Goal: Navigation & Orientation: Find specific page/section

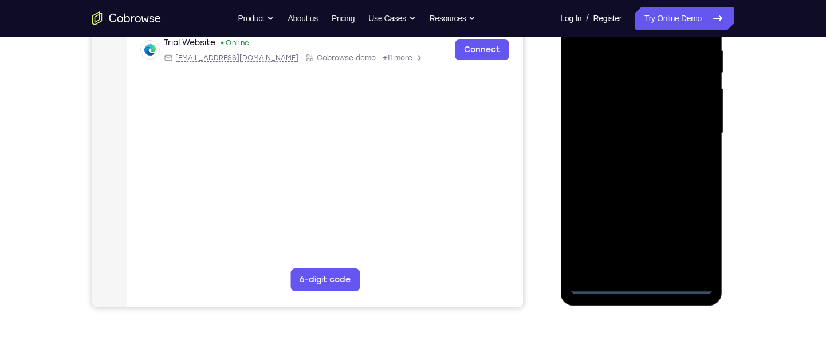
scroll to position [226, 0]
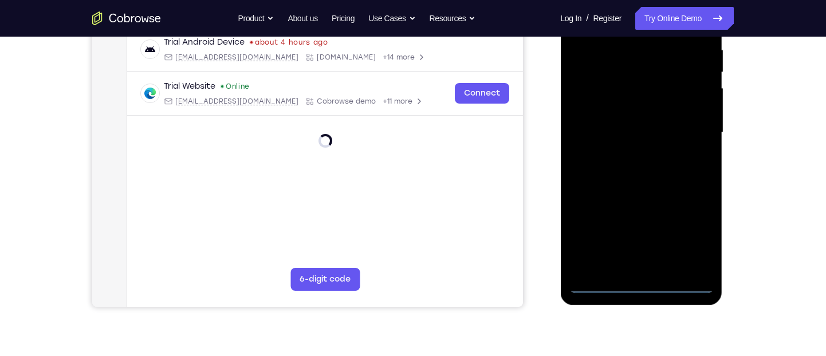
click at [639, 286] on div at bounding box center [641, 132] width 144 height 321
click at [682, 239] on div at bounding box center [641, 132] width 144 height 321
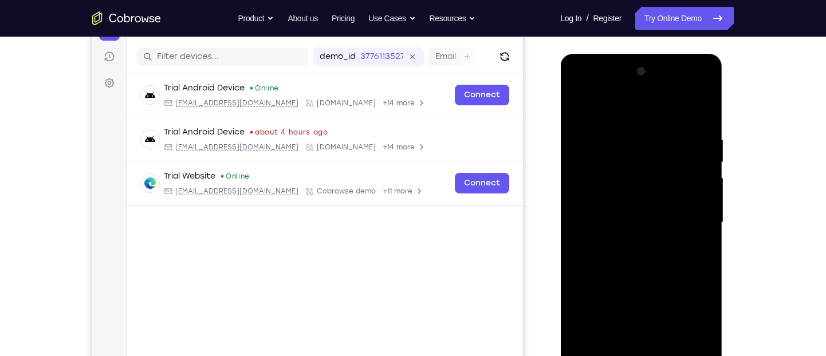
scroll to position [132, 0]
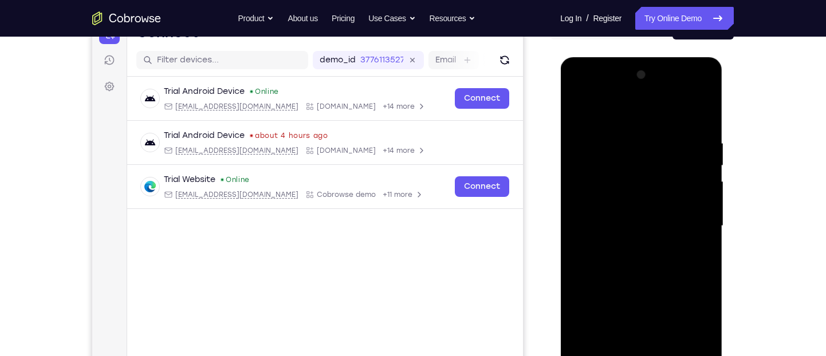
click at [616, 115] on div at bounding box center [641, 226] width 144 height 321
click at [687, 217] on div at bounding box center [641, 226] width 144 height 321
click at [626, 245] on div at bounding box center [641, 226] width 144 height 321
click at [651, 217] on div at bounding box center [641, 226] width 144 height 321
click at [649, 225] on div at bounding box center [641, 226] width 144 height 321
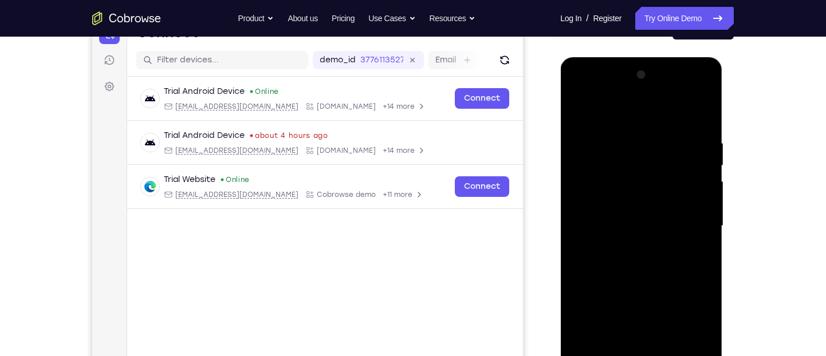
click at [631, 268] on div at bounding box center [641, 226] width 144 height 321
click at [639, 261] on div at bounding box center [641, 226] width 144 height 321
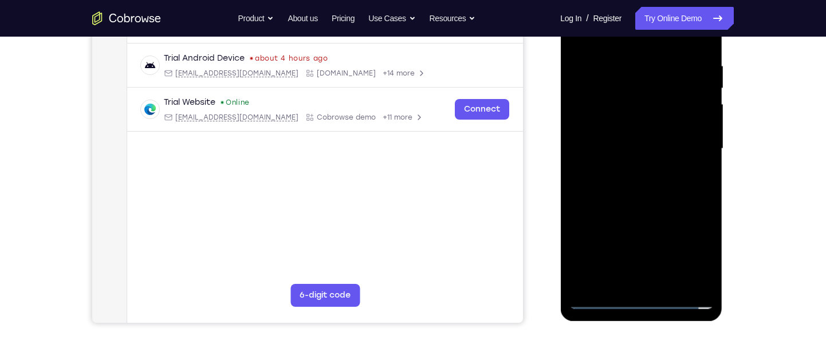
scroll to position [215, 0]
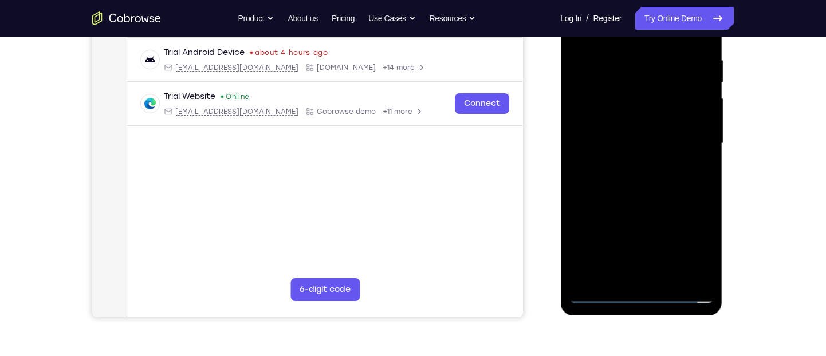
click at [655, 197] on div at bounding box center [641, 143] width 144 height 321
click at [697, 198] on div at bounding box center [641, 143] width 144 height 321
click at [708, 190] on div at bounding box center [641, 143] width 144 height 321
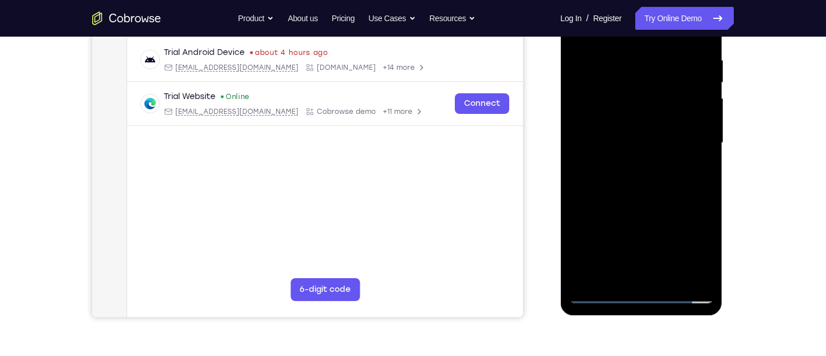
click at [708, 190] on div at bounding box center [641, 143] width 144 height 321
click at [709, 195] on div at bounding box center [641, 143] width 144 height 321
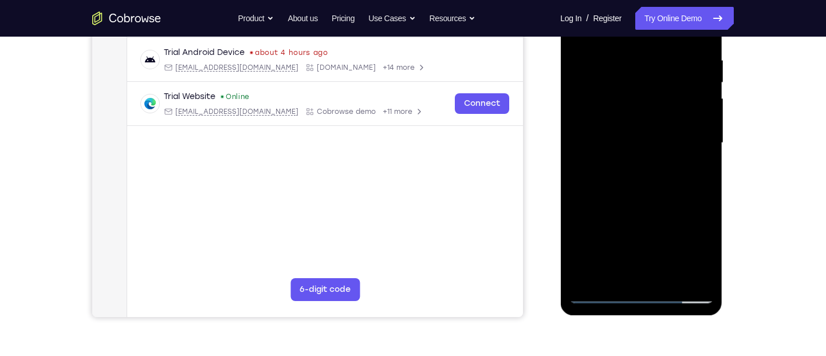
click at [709, 187] on div at bounding box center [641, 143] width 144 height 321
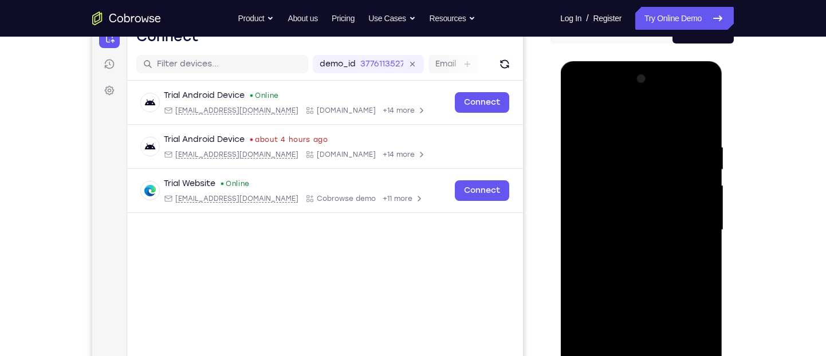
scroll to position [127, 0]
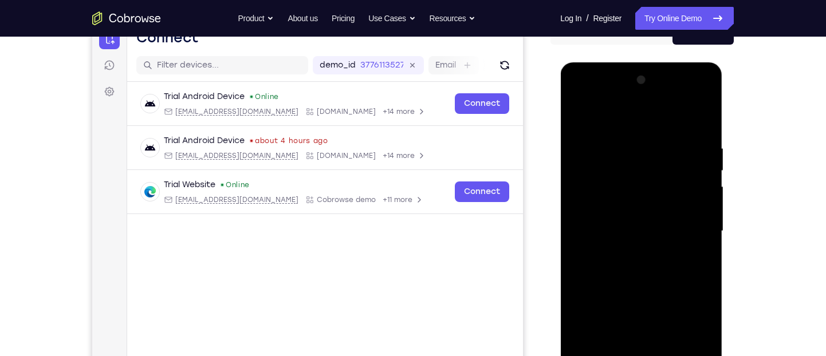
click at [625, 156] on div at bounding box center [641, 231] width 144 height 321
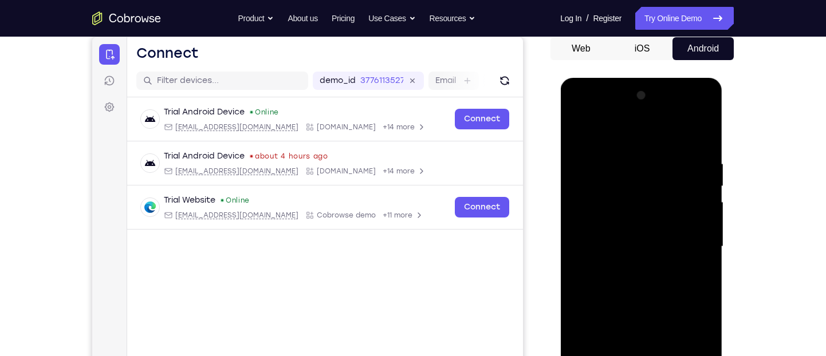
scroll to position [112, 0]
click at [694, 239] on div at bounding box center [641, 246] width 144 height 321
click at [697, 238] on div at bounding box center [641, 246] width 144 height 321
drag, startPoint x: 600, startPoint y: 247, endPoint x: 704, endPoint y: 239, distance: 104.0
click at [704, 239] on div at bounding box center [641, 246] width 144 height 321
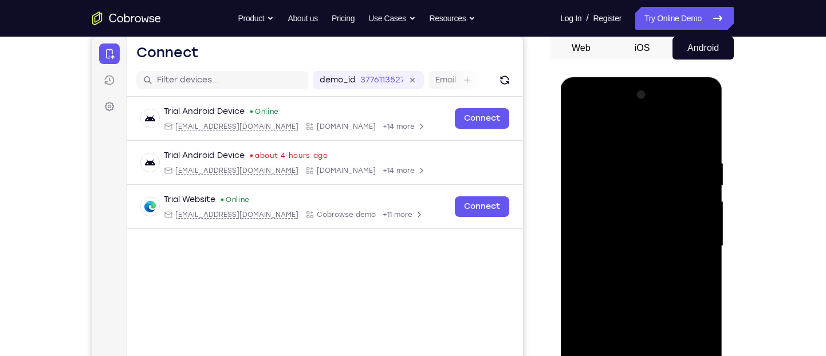
click at [694, 240] on div at bounding box center [641, 246] width 144 height 321
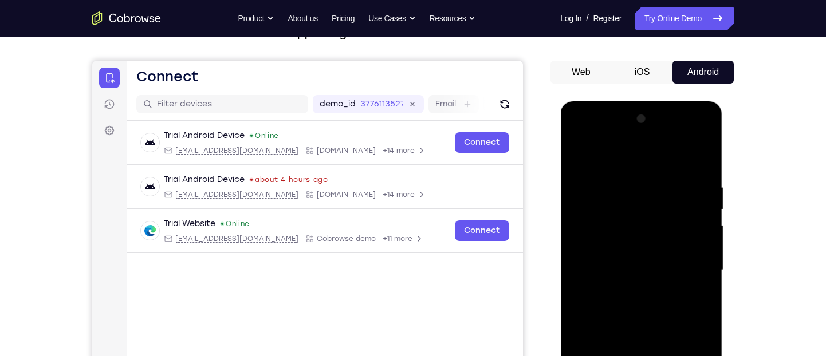
scroll to position [90, 0]
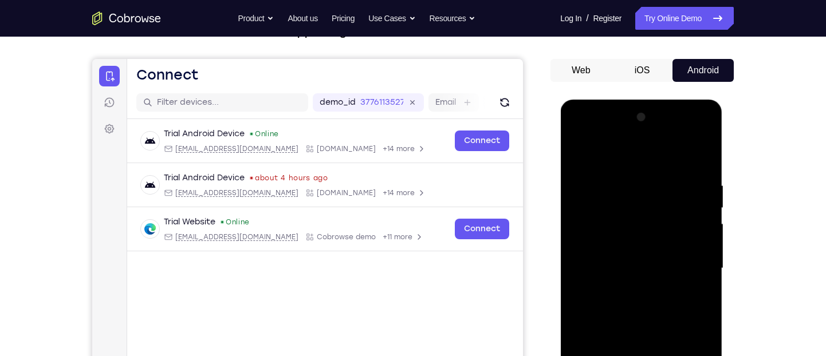
drag, startPoint x: 694, startPoint y: 262, endPoint x: 564, endPoint y: 249, distance: 130.8
click at [564, 249] on div at bounding box center [641, 270] width 162 height 341
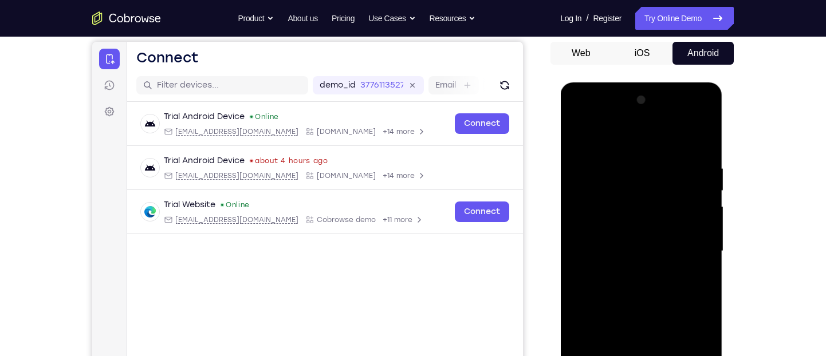
scroll to position [133, 0]
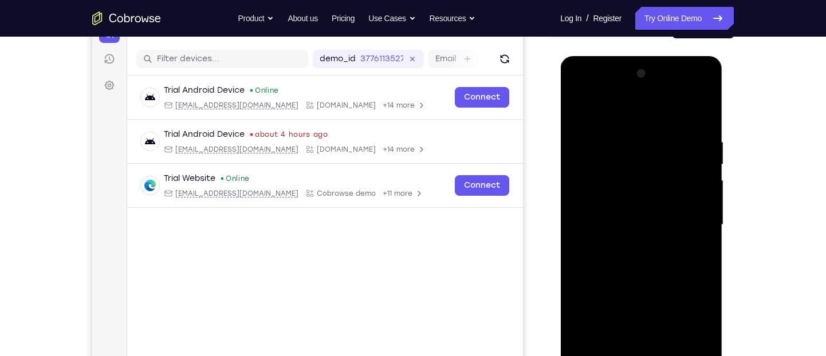
click at [696, 232] on div at bounding box center [641, 225] width 144 height 321
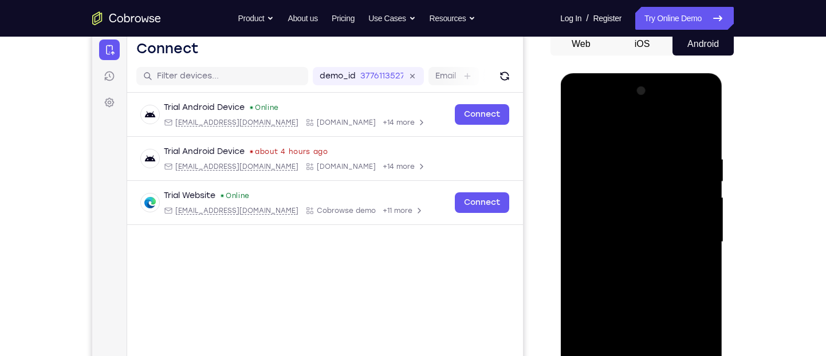
drag, startPoint x: 696, startPoint y: 249, endPoint x: 698, endPoint y: 230, distance: 19.1
click at [698, 230] on div at bounding box center [641, 242] width 144 height 321
click at [702, 230] on div at bounding box center [641, 242] width 144 height 321
click at [583, 234] on div at bounding box center [641, 242] width 144 height 321
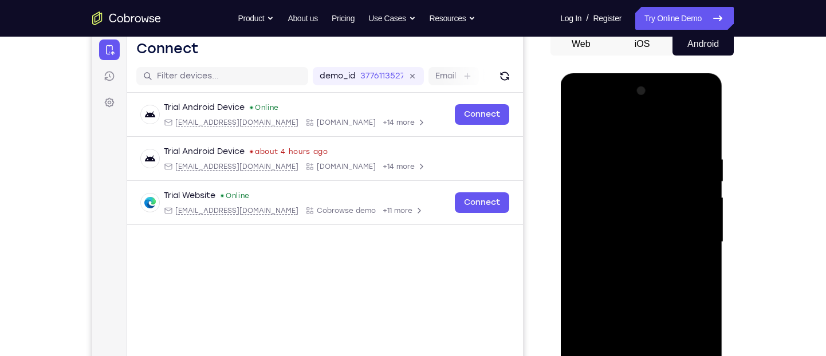
click at [693, 132] on div at bounding box center [641, 242] width 144 height 321
click at [698, 132] on div at bounding box center [641, 242] width 144 height 321
drag, startPoint x: 685, startPoint y: 230, endPoint x: 686, endPoint y: 146, distance: 83.7
click at [686, 146] on div at bounding box center [641, 242] width 144 height 321
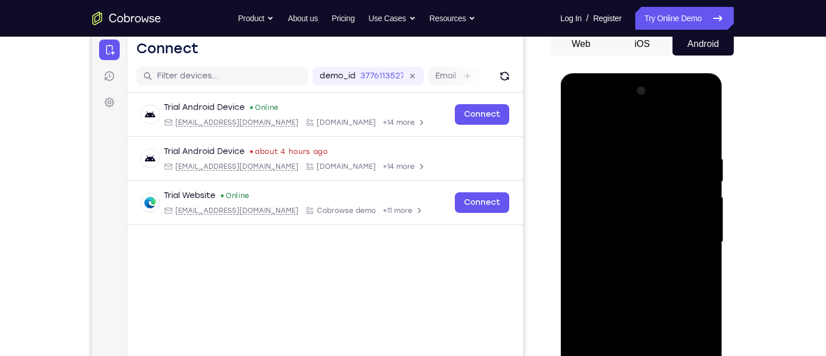
drag, startPoint x: 667, startPoint y: 261, endPoint x: 676, endPoint y: 174, distance: 88.1
click at [676, 174] on div at bounding box center [641, 242] width 144 height 321
drag, startPoint x: 676, startPoint y: 174, endPoint x: 659, endPoint y: 346, distance: 173.3
click at [659, 346] on div at bounding box center [641, 242] width 144 height 321
drag, startPoint x: 683, startPoint y: 159, endPoint x: 613, endPoint y: 158, distance: 69.9
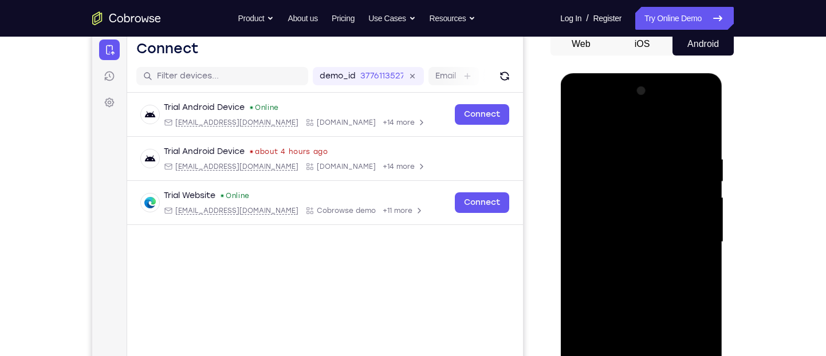
click at [613, 158] on div at bounding box center [641, 242] width 144 height 321
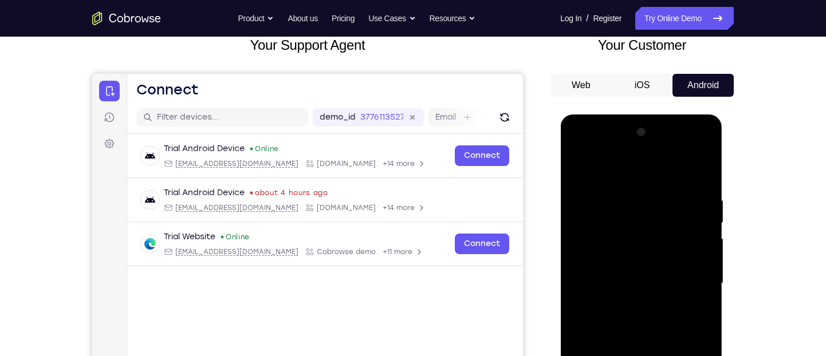
scroll to position [74, 0]
click at [704, 168] on div at bounding box center [641, 284] width 144 height 321
click at [579, 170] on div at bounding box center [641, 284] width 144 height 321
click at [580, 166] on div at bounding box center [641, 284] width 144 height 321
drag, startPoint x: 694, startPoint y: 191, endPoint x: 617, endPoint y: 195, distance: 77.5
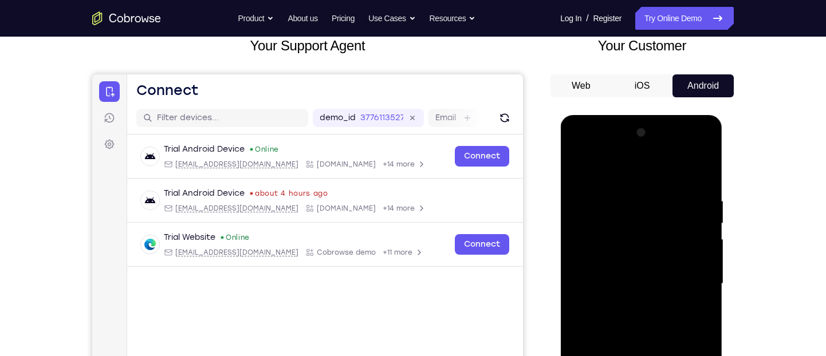
click at [617, 195] on div at bounding box center [641, 284] width 144 height 321
drag, startPoint x: 685, startPoint y: 191, endPoint x: 611, endPoint y: 193, distance: 73.9
click at [611, 193] on div at bounding box center [641, 284] width 144 height 321
drag, startPoint x: 701, startPoint y: 190, endPoint x: 639, endPoint y: 191, distance: 61.9
click at [639, 191] on div at bounding box center [641, 284] width 144 height 321
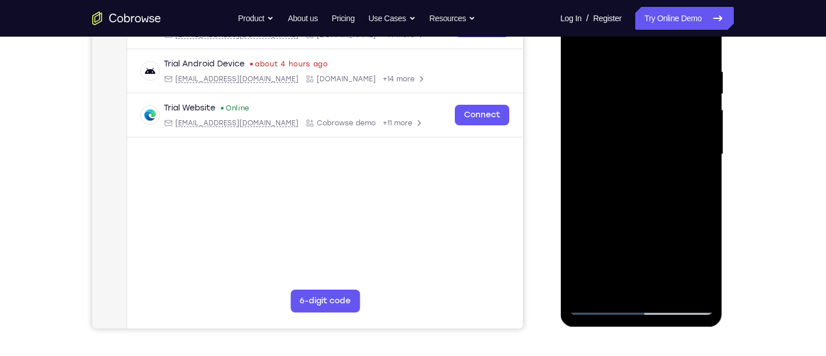
scroll to position [207, 0]
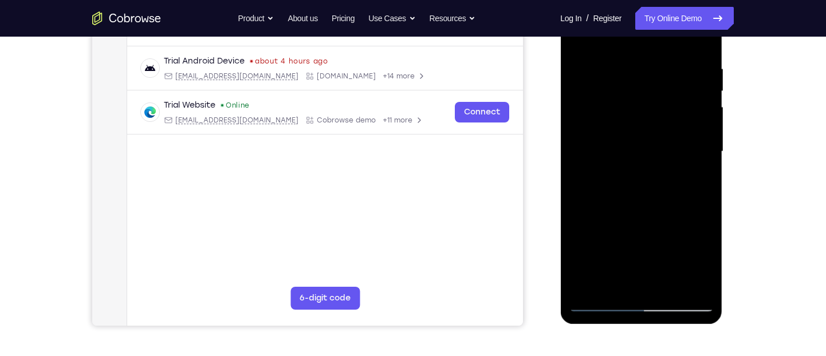
click at [669, 290] on div at bounding box center [641, 151] width 144 height 321
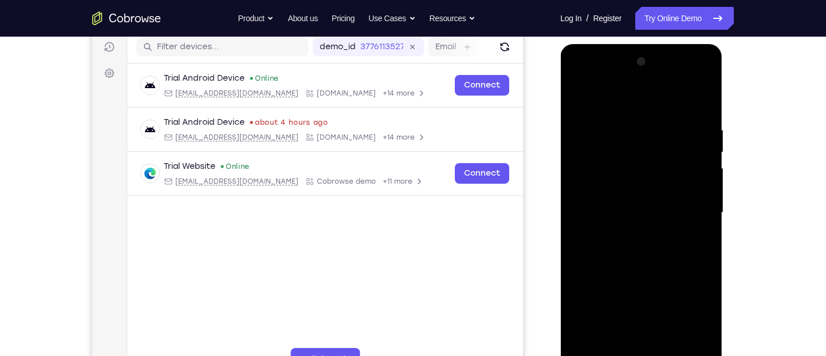
scroll to position [143, 0]
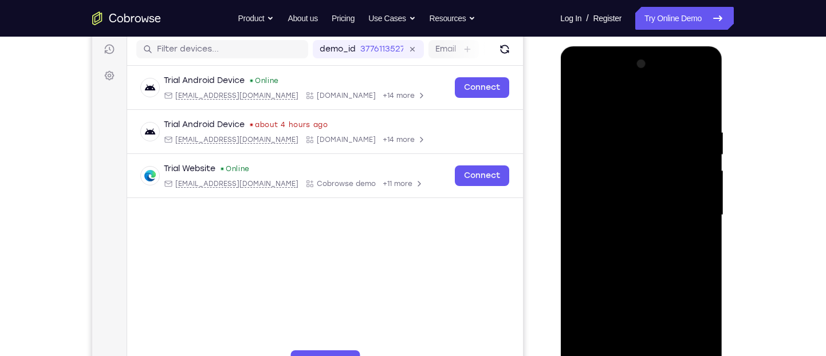
click at [657, 282] on div at bounding box center [641, 215] width 144 height 321
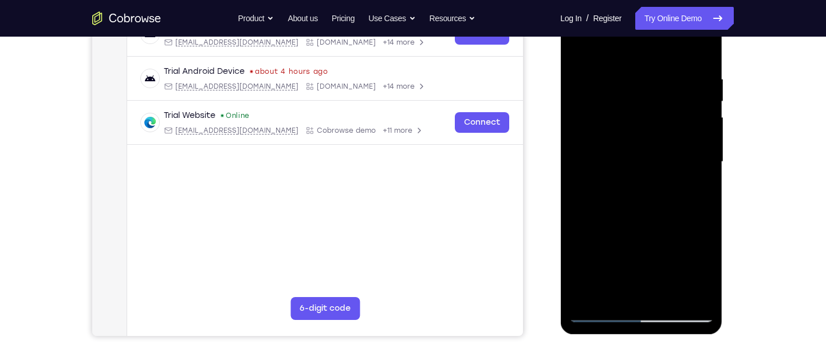
click at [594, 312] on div at bounding box center [641, 162] width 144 height 321
drag, startPoint x: 672, startPoint y: 274, endPoint x: 672, endPoint y: 166, distance: 108.3
click at [672, 166] on div at bounding box center [641, 162] width 144 height 321
drag, startPoint x: 650, startPoint y: 242, endPoint x: 662, endPoint y: 154, distance: 89.0
click at [662, 154] on div at bounding box center [641, 162] width 144 height 321
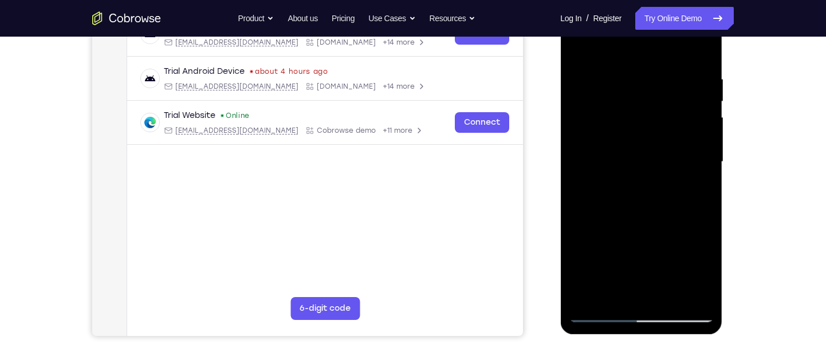
drag, startPoint x: 651, startPoint y: 262, endPoint x: 681, endPoint y: 152, distance: 113.8
click at [681, 152] on div at bounding box center [641, 162] width 144 height 321
drag, startPoint x: 651, startPoint y: 264, endPoint x: 673, endPoint y: 156, distance: 109.9
click at [673, 156] on div at bounding box center [641, 162] width 144 height 321
drag, startPoint x: 645, startPoint y: 246, endPoint x: 662, endPoint y: 131, distance: 116.5
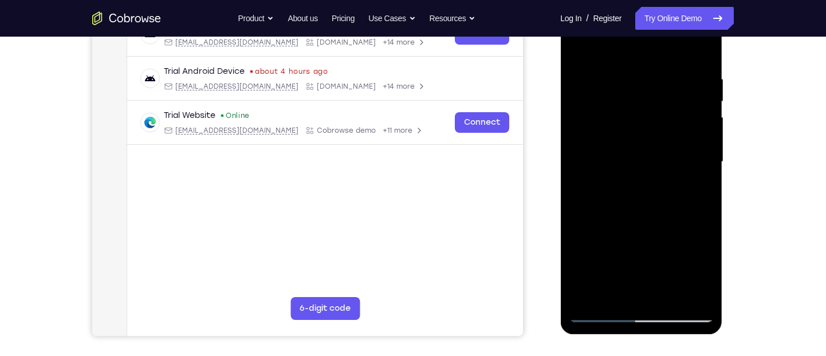
click at [662, 131] on div at bounding box center [641, 162] width 144 height 321
drag, startPoint x: 646, startPoint y: 243, endPoint x: 683, endPoint y: 104, distance: 143.4
click at [683, 104] on div at bounding box center [641, 162] width 144 height 321
drag, startPoint x: 663, startPoint y: 238, endPoint x: 682, endPoint y: 105, distance: 134.3
click at [682, 105] on div at bounding box center [641, 162] width 144 height 321
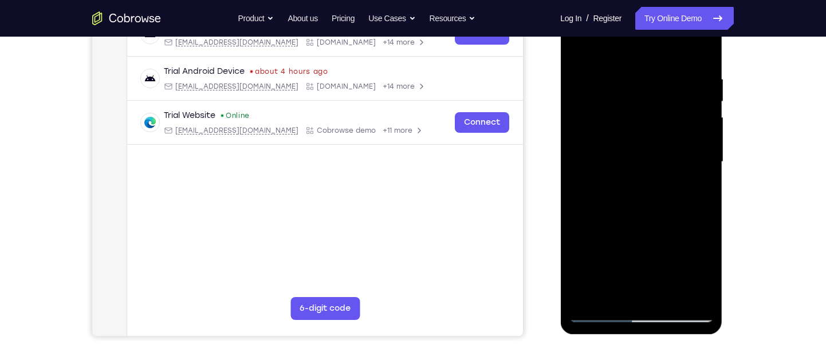
drag, startPoint x: 658, startPoint y: 228, endPoint x: 674, endPoint y: 166, distance: 64.5
click at [674, 166] on div at bounding box center [641, 162] width 144 height 321
drag, startPoint x: 690, startPoint y: 238, endPoint x: 690, endPoint y: 266, distance: 27.5
click at [690, 266] on div at bounding box center [641, 162] width 144 height 321
click at [705, 220] on div at bounding box center [641, 162] width 144 height 321
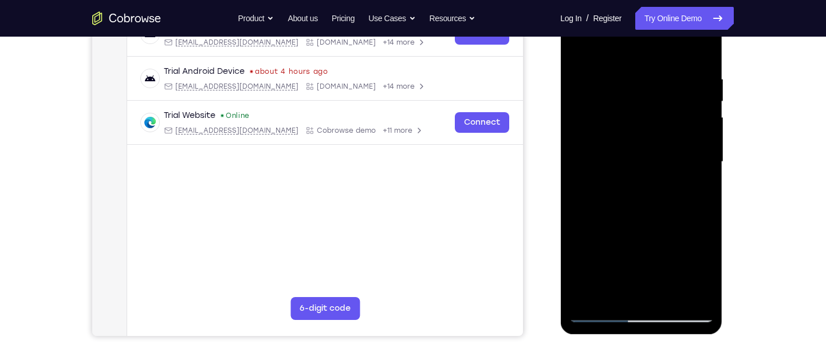
click at [705, 220] on div at bounding box center [641, 162] width 144 height 321
drag, startPoint x: 705, startPoint y: 220, endPoint x: 669, endPoint y: 299, distance: 86.7
click at [669, 299] on div at bounding box center [641, 162] width 144 height 321
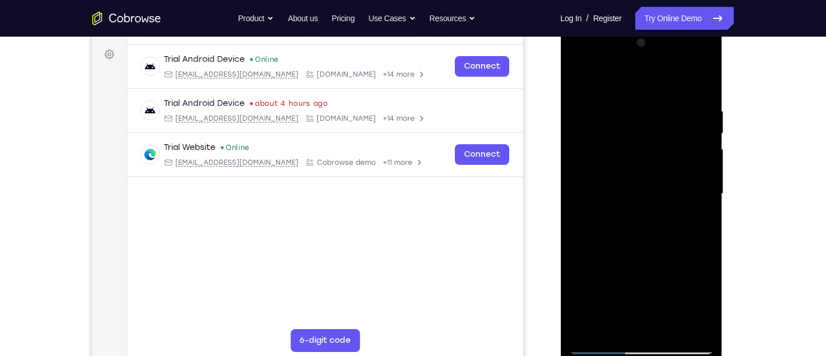
scroll to position [165, 0]
click at [625, 201] on div at bounding box center [641, 193] width 144 height 321
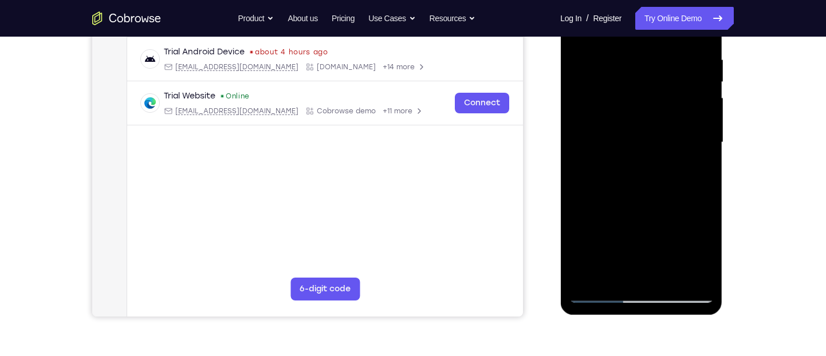
scroll to position [218, 0]
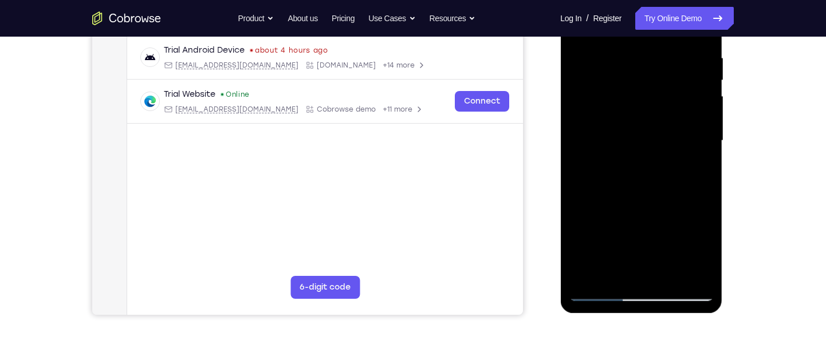
click at [595, 289] on div at bounding box center [641, 141] width 144 height 321
click at [603, 289] on div at bounding box center [641, 141] width 144 height 321
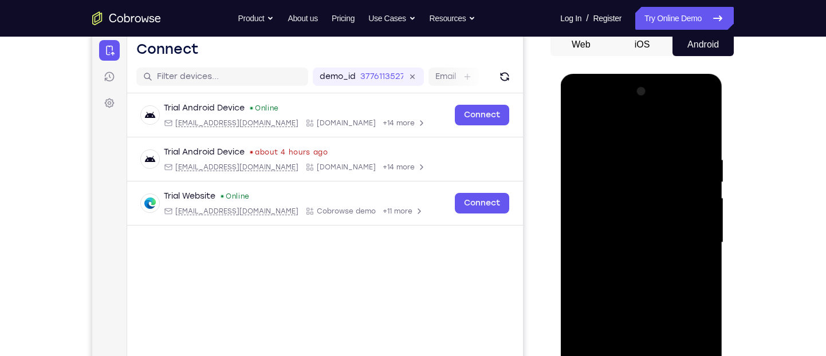
scroll to position [112, 0]
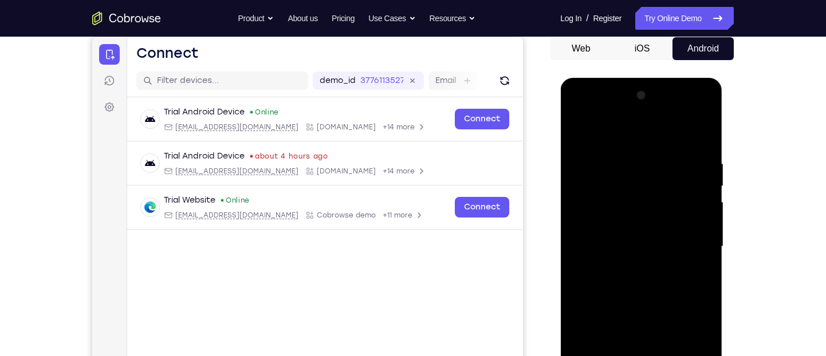
click at [582, 135] on div at bounding box center [641, 247] width 144 height 321
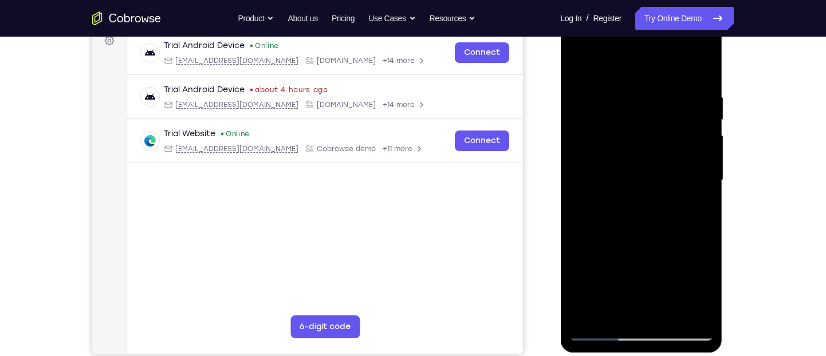
scroll to position [184, 0]
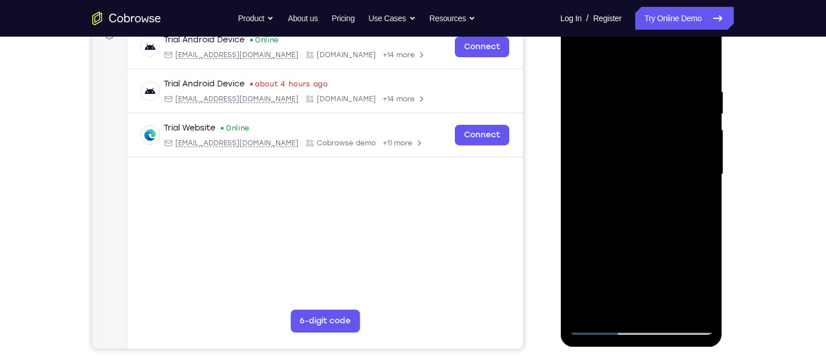
click at [585, 312] on div at bounding box center [641, 174] width 144 height 321
click at [671, 308] on div at bounding box center [641, 174] width 144 height 321
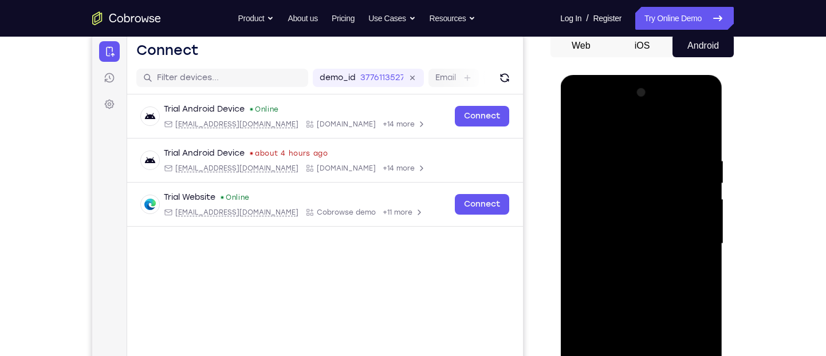
scroll to position [102, 0]
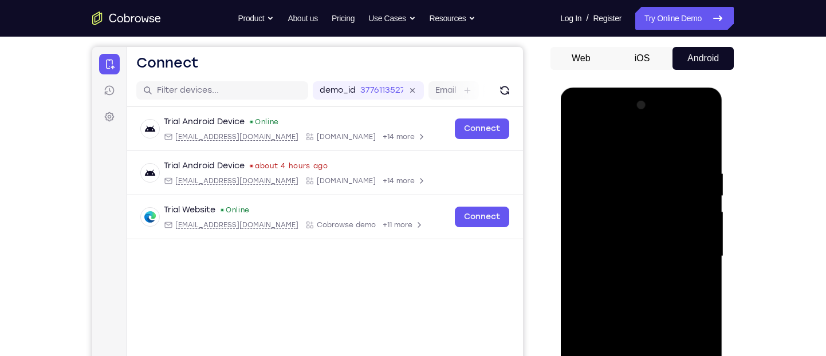
click at [582, 136] on div at bounding box center [641, 256] width 144 height 321
click at [643, 164] on div at bounding box center [641, 256] width 144 height 321
click at [578, 204] on div at bounding box center [641, 256] width 144 height 321
click at [703, 217] on div at bounding box center [641, 256] width 144 height 321
click at [702, 144] on div at bounding box center [641, 256] width 144 height 321
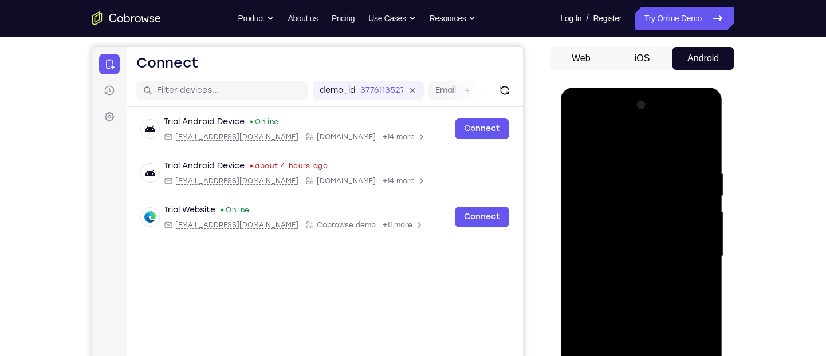
drag, startPoint x: 698, startPoint y: 175, endPoint x: 645, endPoint y: 168, distance: 53.2
click at [645, 168] on div at bounding box center [641, 256] width 144 height 321
click at [694, 220] on div at bounding box center [641, 256] width 144 height 321
click at [704, 237] on div at bounding box center [641, 256] width 144 height 321
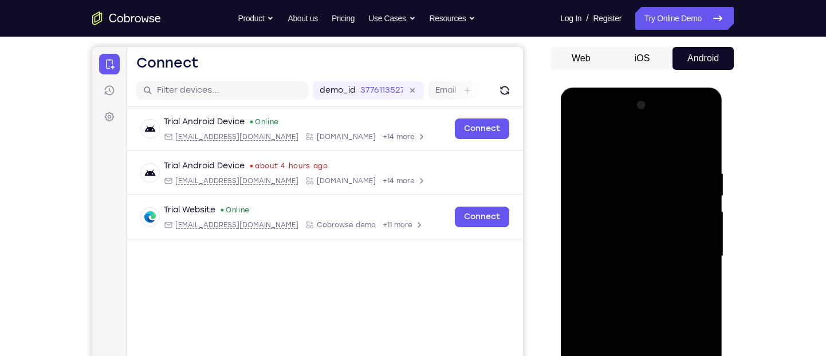
click at [704, 237] on div at bounding box center [641, 256] width 144 height 321
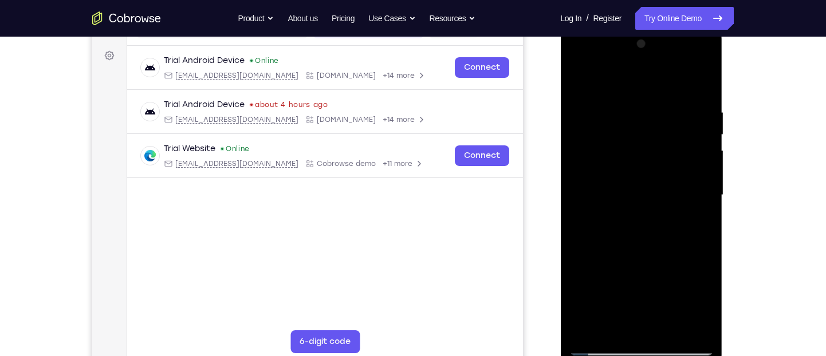
scroll to position [162, 0]
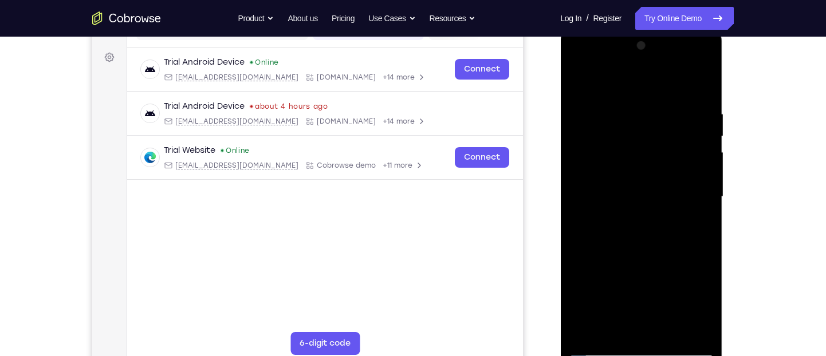
click at [705, 203] on div at bounding box center [641, 197] width 144 height 321
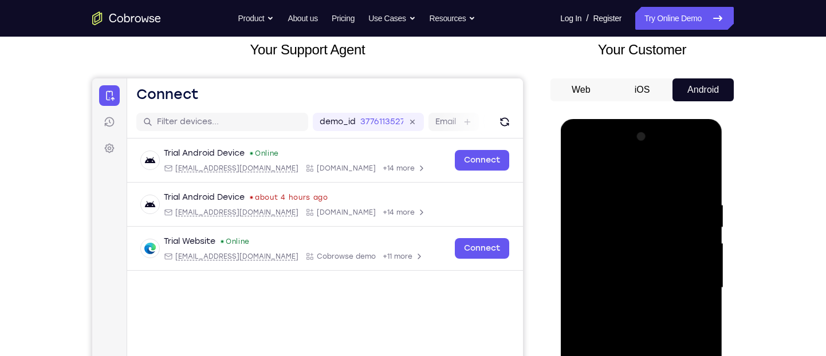
scroll to position [70, 0]
click at [698, 256] on div at bounding box center [641, 288] width 144 height 321
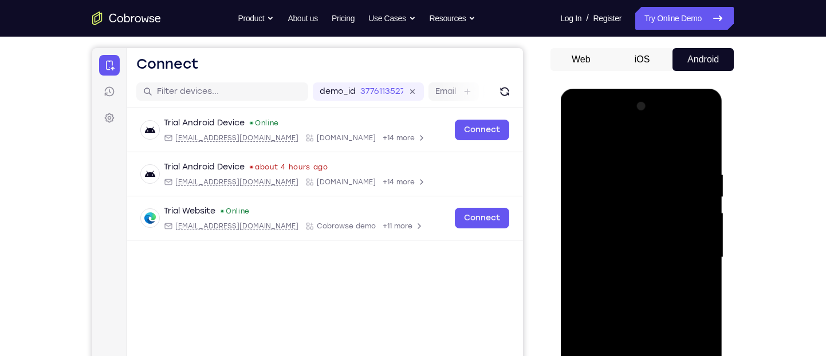
click at [689, 259] on div at bounding box center [641, 257] width 144 height 321
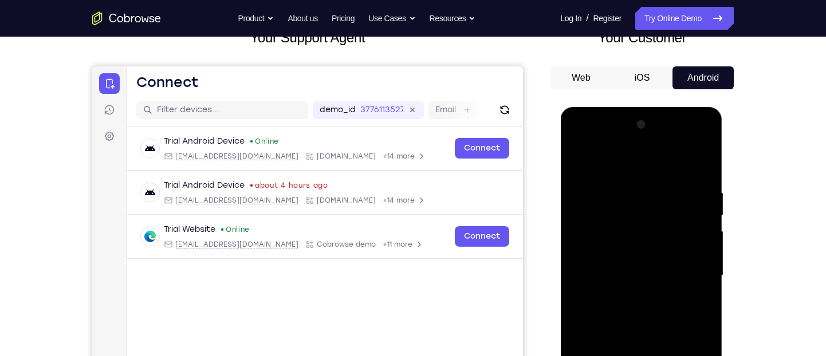
scroll to position [81, 0]
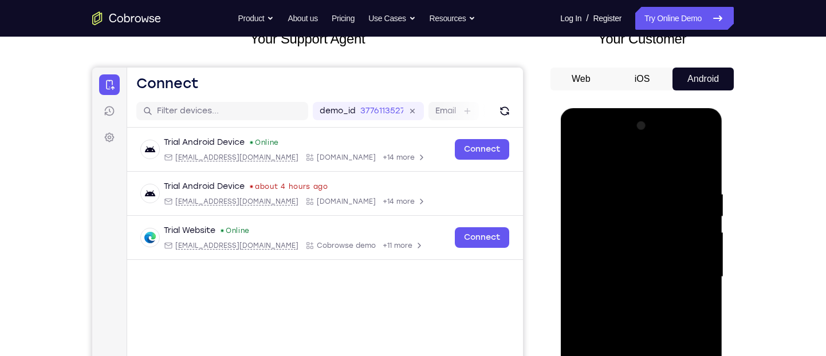
click at [701, 166] on div at bounding box center [641, 277] width 144 height 321
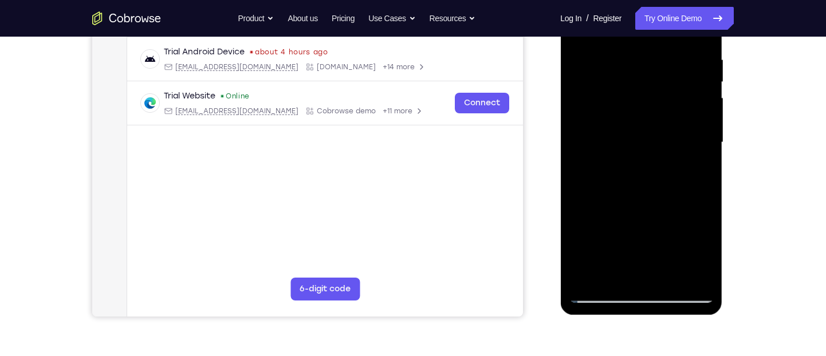
scroll to position [215, 0]
click at [672, 281] on div at bounding box center [641, 143] width 144 height 321
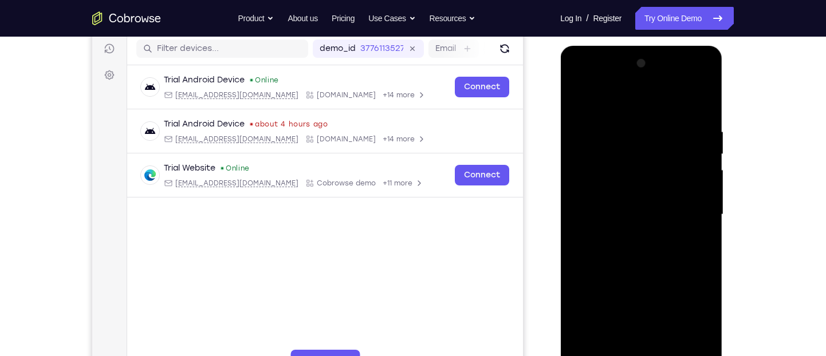
scroll to position [143, 0]
